Goal: Information Seeking & Learning: Find specific fact

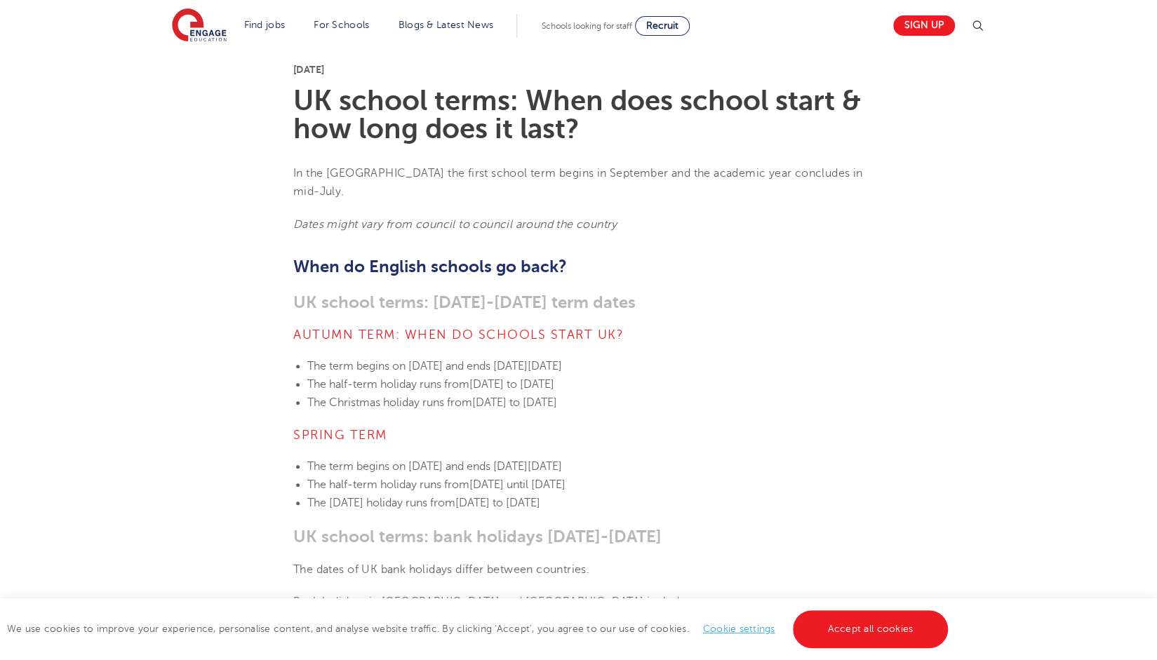
scroll to position [188, 0]
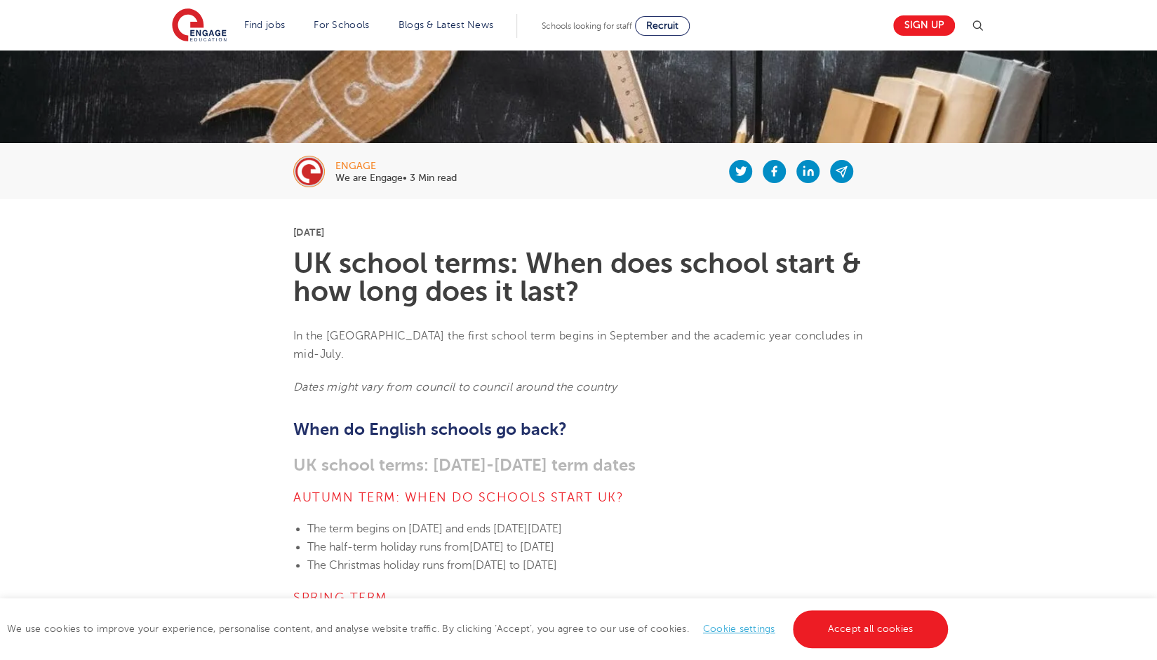
drag, startPoint x: 542, startPoint y: 384, endPoint x: 554, endPoint y: 381, distance: 12.9
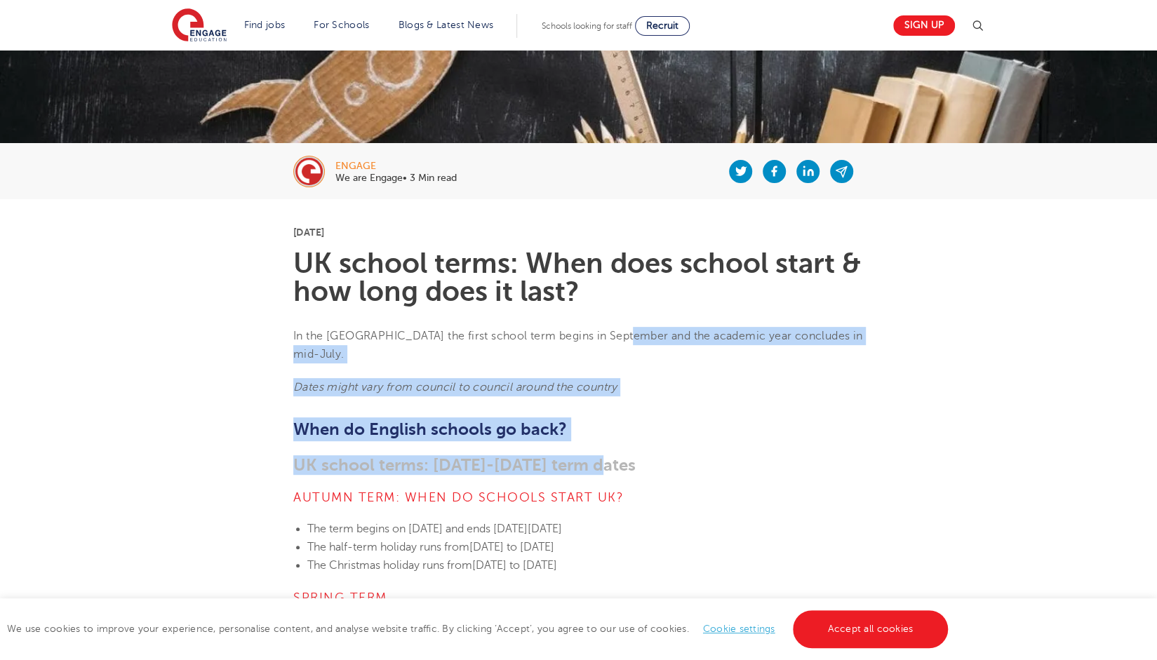
drag, startPoint x: 623, startPoint y: 330, endPoint x: 640, endPoint y: 435, distance: 105.9
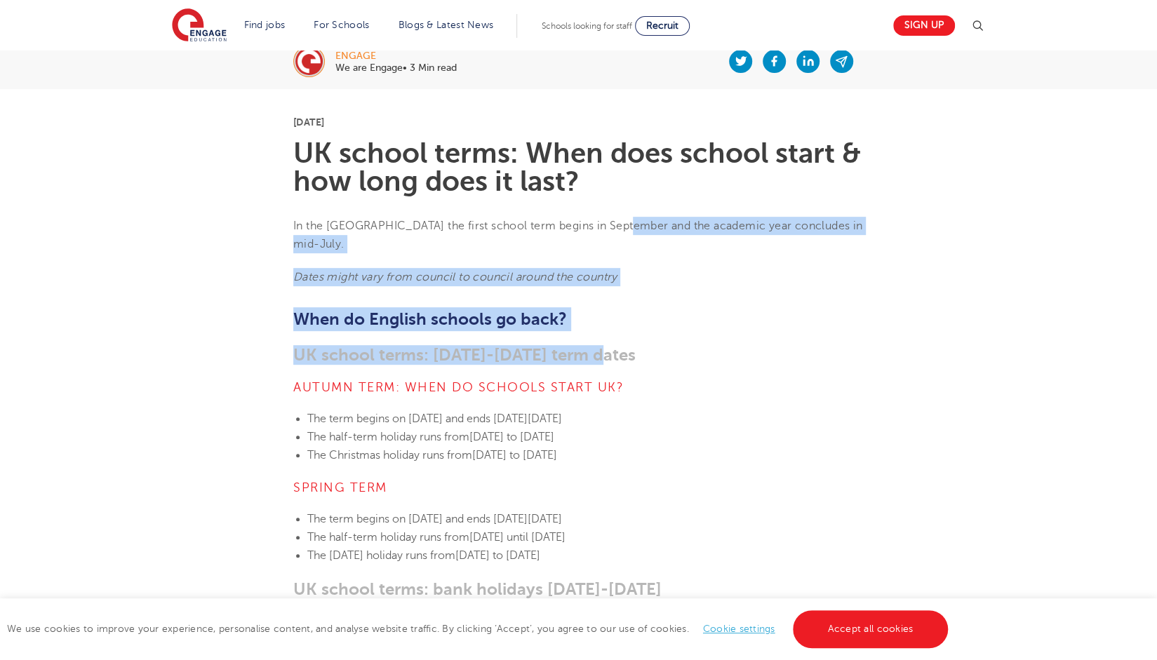
scroll to position [469, 0]
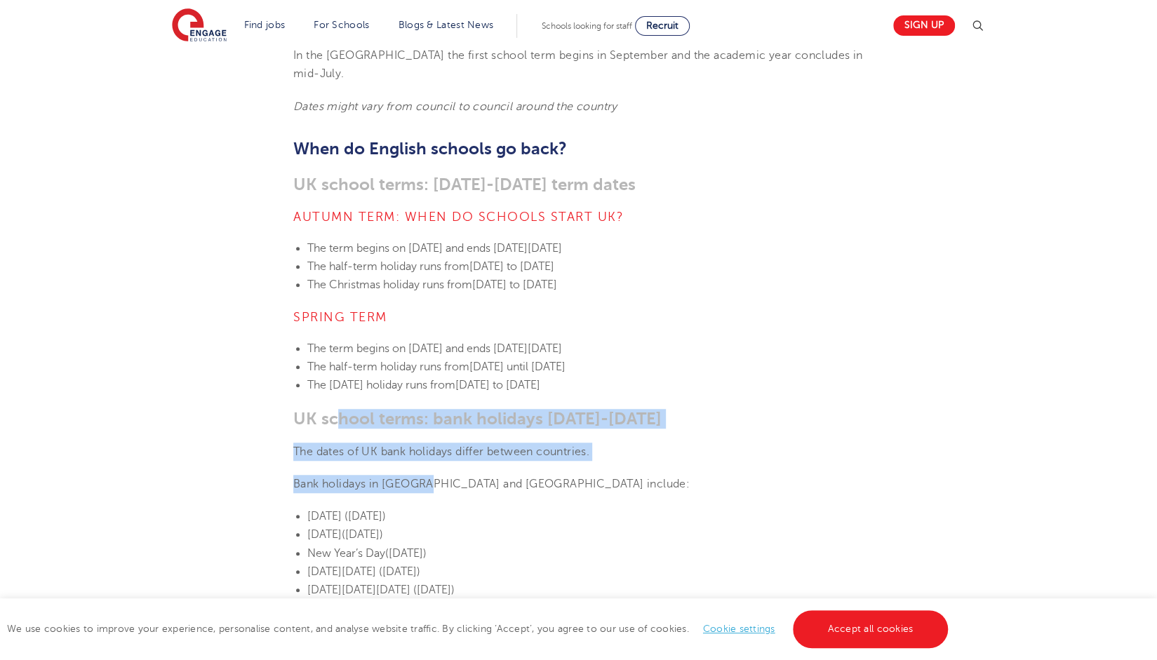
drag, startPoint x: 343, startPoint y: 398, endPoint x: 433, endPoint y: 488, distance: 127.5
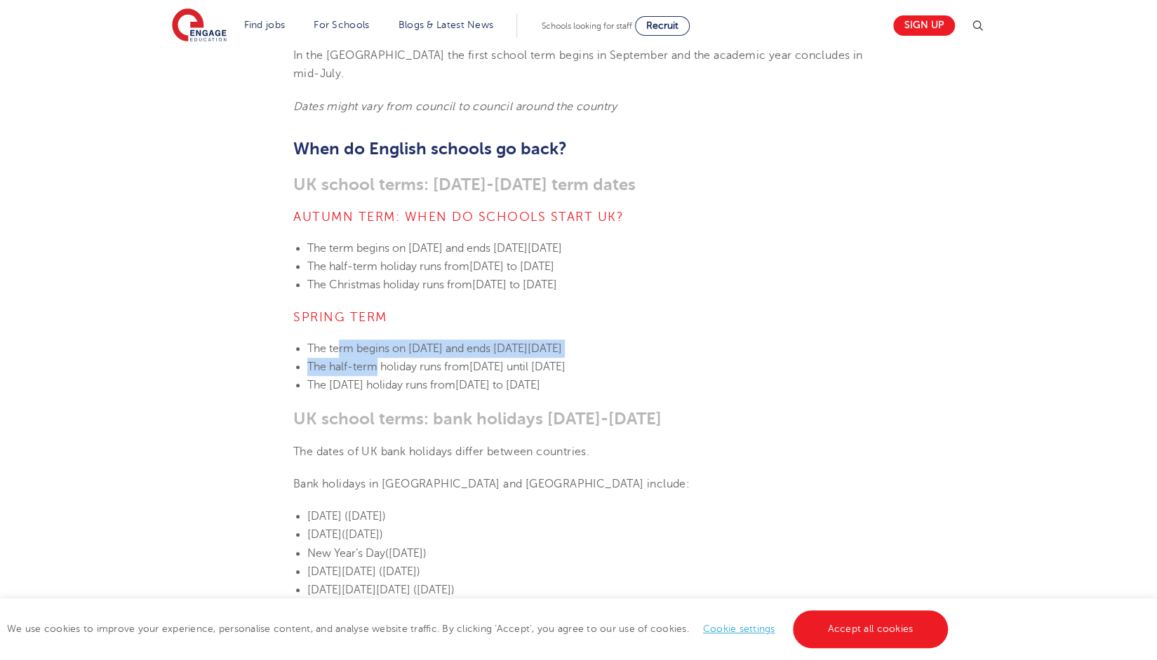
drag, startPoint x: 340, startPoint y: 326, endPoint x: 374, endPoint y: 349, distance: 40.9
click at [374, 349] on ul "The term begins [DATE][DATE] and ends [DATE][DATE] The half-term holiday runs f…" at bounding box center [578, 367] width 570 height 55
click at [374, 361] on span "The half-term holiday runs from" at bounding box center [388, 367] width 162 height 13
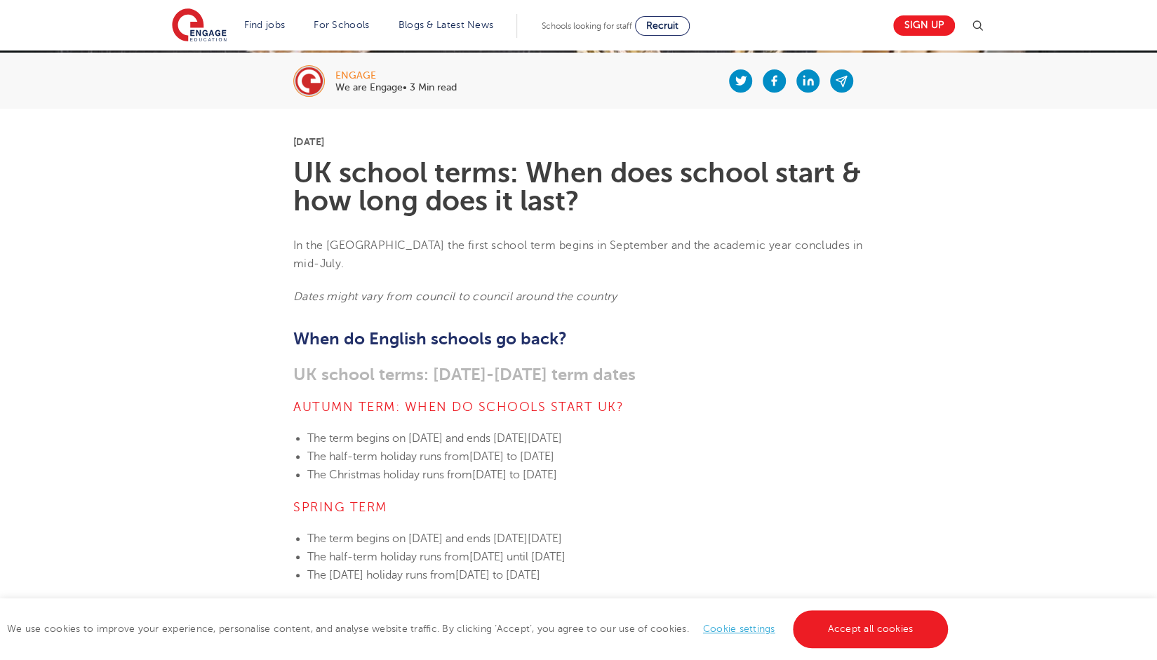
scroll to position [258, 0]
